Goal: Check status: Check status

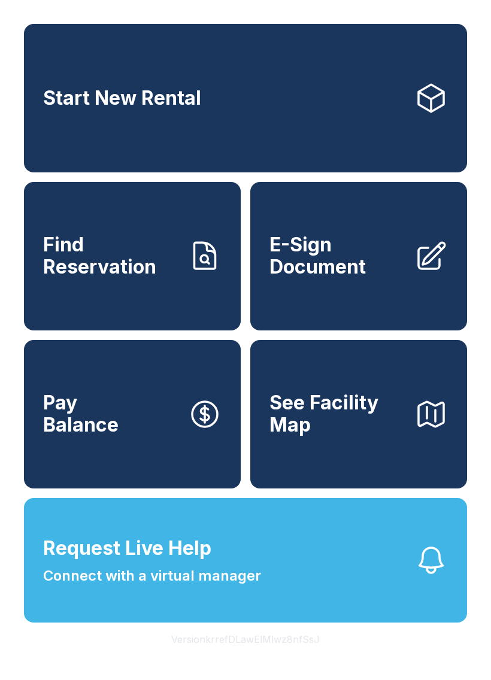
click at [278, 578] on button "Request Live Help Connect with a virtual manager" at bounding box center [245, 560] width 443 height 125
click at [199, 563] on span "Request Live Help" at bounding box center [127, 548] width 168 height 29
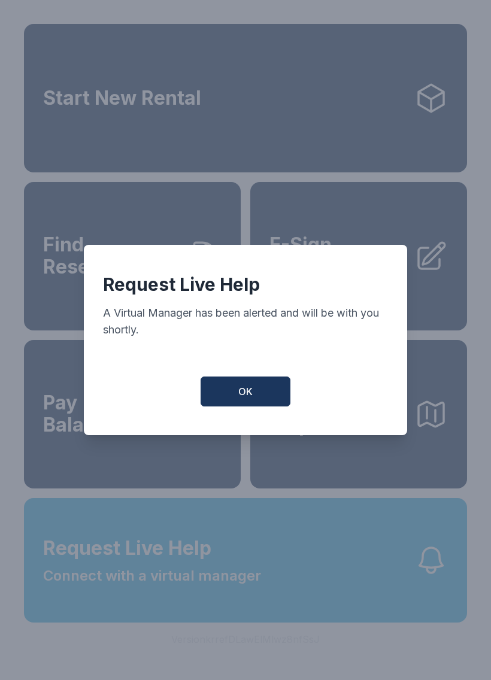
click at [249, 407] on button "OK" at bounding box center [246, 392] width 90 height 30
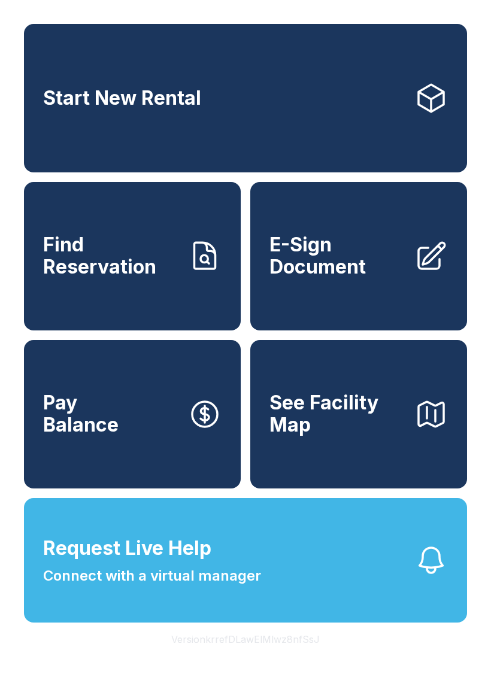
click at [163, 266] on span "Find Reservation" at bounding box center [110, 256] width 135 height 44
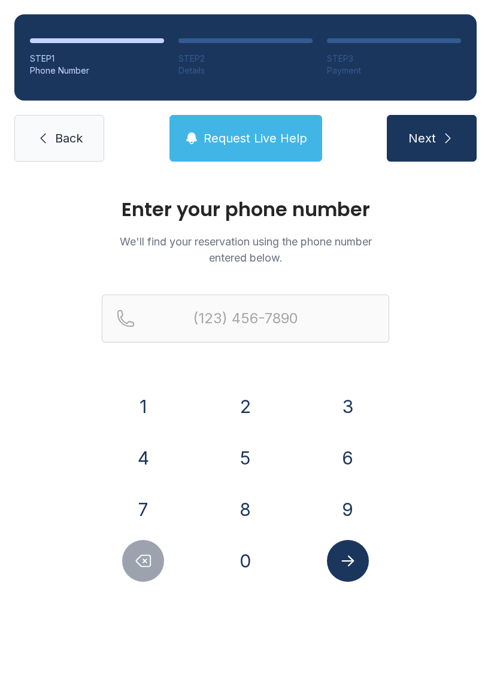
click at [157, 509] on button "7" at bounding box center [143, 510] width 42 height 42
click at [256, 459] on button "5" at bounding box center [246, 458] width 42 height 42
click at [154, 567] on button "Delete number" at bounding box center [143, 561] width 42 height 42
type input "(7"
click at [154, 567] on button "Delete number" at bounding box center [143, 561] width 42 height 42
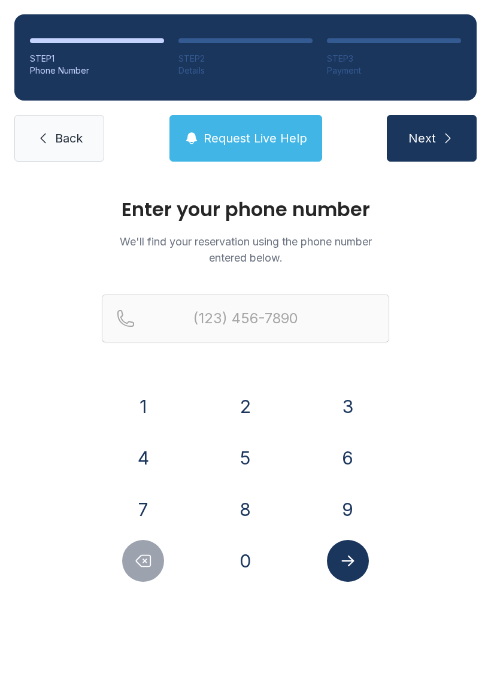
click at [152, 562] on icon "Delete number" at bounding box center [143, 561] width 18 height 18
click at [341, 499] on button "9" at bounding box center [348, 510] width 42 height 42
click at [155, 458] on button "4" at bounding box center [143, 458] width 42 height 42
click at [243, 494] on button "8" at bounding box center [246, 510] width 42 height 42
click at [268, 392] on div "2" at bounding box center [245, 407] width 83 height 42
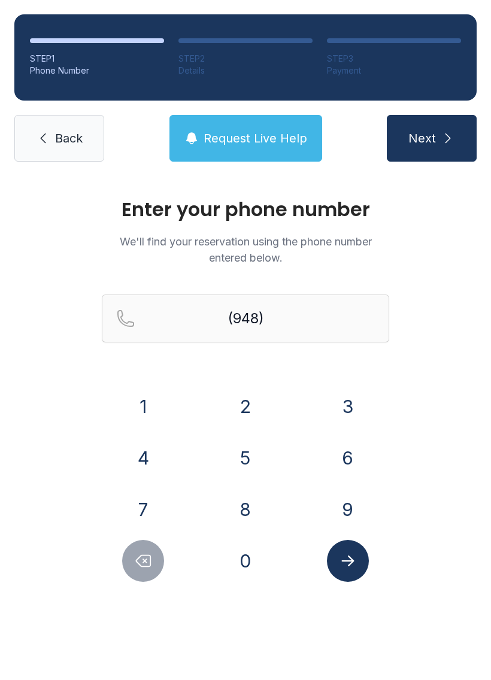
click at [244, 397] on button "2" at bounding box center [246, 407] width 42 height 42
click at [243, 397] on button "2" at bounding box center [246, 407] width 42 height 42
click at [156, 503] on button "7" at bounding box center [143, 510] width 42 height 42
click at [253, 447] on button "5" at bounding box center [246, 458] width 42 height 42
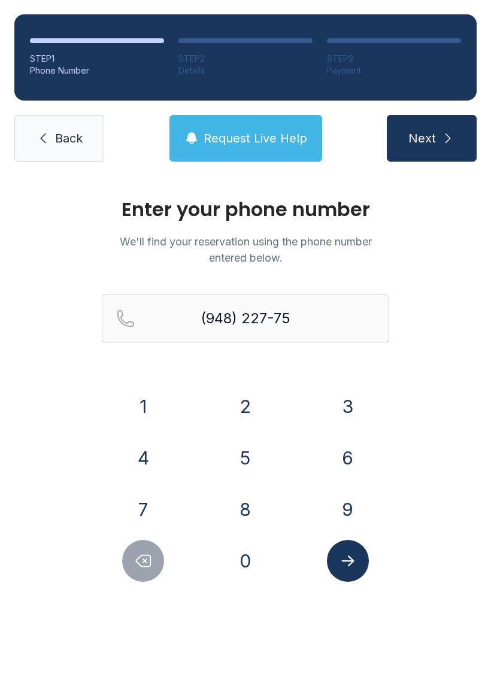
click at [361, 446] on button "6" at bounding box center [348, 458] width 42 height 42
click at [344, 492] on button "9" at bounding box center [348, 510] width 42 height 42
click at [149, 576] on button "Delete number" at bounding box center [143, 561] width 42 height 42
click at [149, 575] on button "Delete number" at bounding box center [143, 561] width 42 height 42
click at [143, 558] on icon "Delete number" at bounding box center [143, 561] width 18 height 18
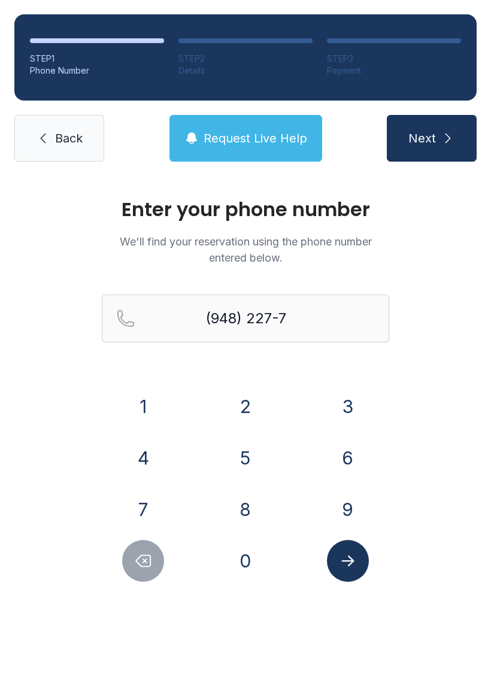
click at [142, 558] on icon "Delete number" at bounding box center [143, 561] width 18 height 18
click at [153, 557] on button "Delete number" at bounding box center [143, 561] width 42 height 42
click at [159, 566] on button "Delete number" at bounding box center [143, 561] width 42 height 42
click at [159, 565] on button "Delete number" at bounding box center [143, 561] width 42 height 42
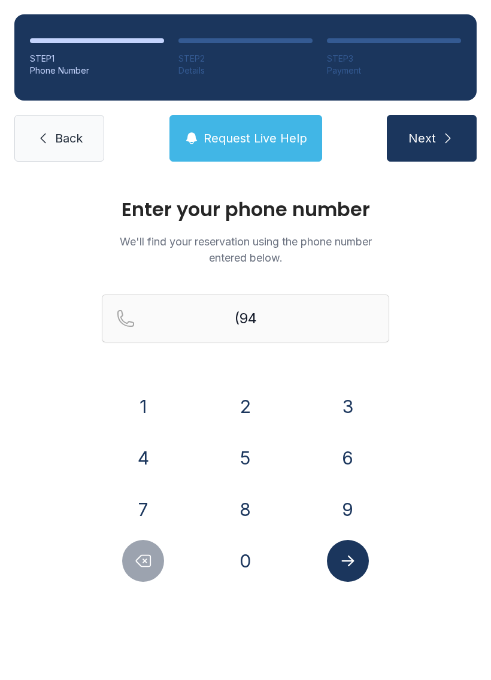
click at [160, 541] on div at bounding box center [143, 561] width 83 height 42
click at [153, 543] on button "Delete number" at bounding box center [143, 561] width 42 height 42
type input "(9"
click at [153, 543] on button "Delete number" at bounding box center [143, 561] width 42 height 42
click at [142, 572] on button "Delete number" at bounding box center [143, 561] width 42 height 42
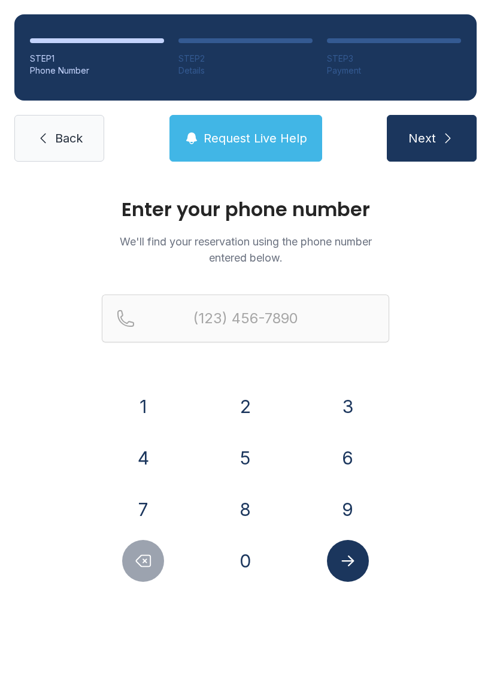
click at [142, 572] on button "Delete number" at bounding box center [143, 561] width 42 height 42
click at [159, 549] on button "Delete number" at bounding box center [143, 561] width 42 height 42
